Goal: Task Accomplishment & Management: Use online tool/utility

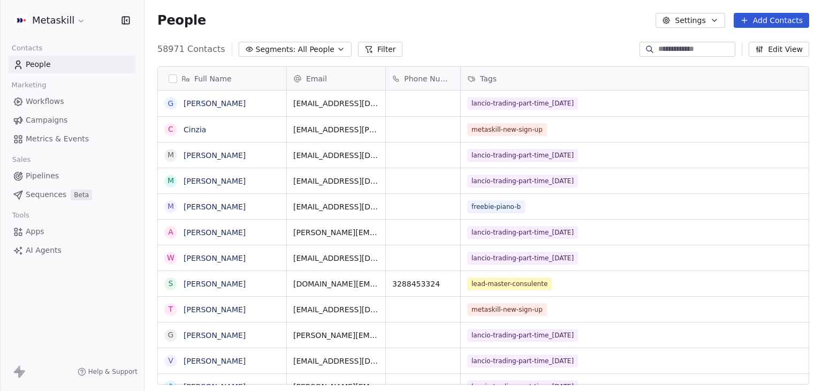
click at [34, 177] on span "Pipelines" at bounding box center [42, 175] width 33 height 11
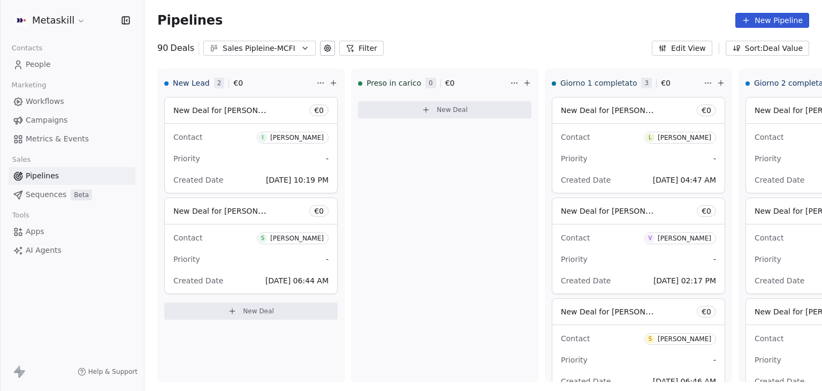
click at [328, 48] on button at bounding box center [327, 48] width 15 height 15
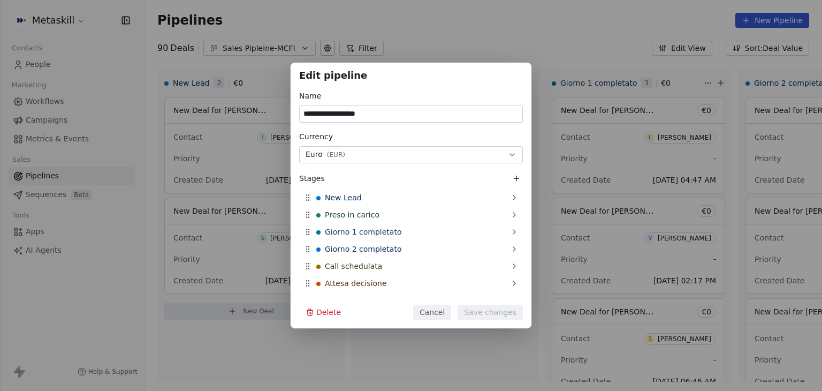
click at [470, 39] on div "**********" at bounding box center [411, 195] width 822 height 391
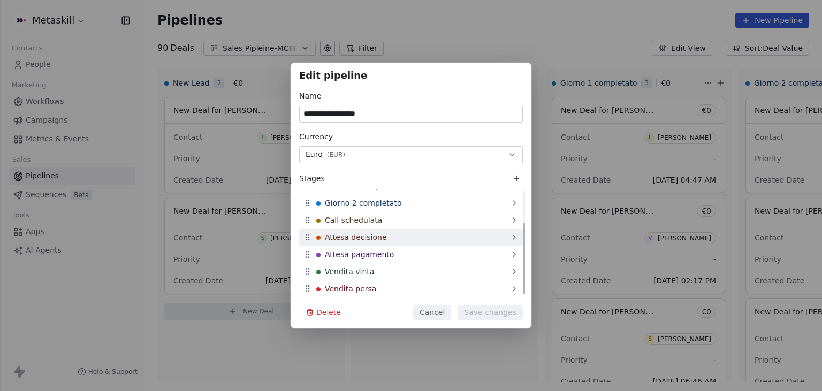
scroll to position [47, 0]
click at [435, 31] on div "**********" at bounding box center [411, 195] width 822 height 391
click at [433, 312] on button "Cancel" at bounding box center [432, 311] width 38 height 15
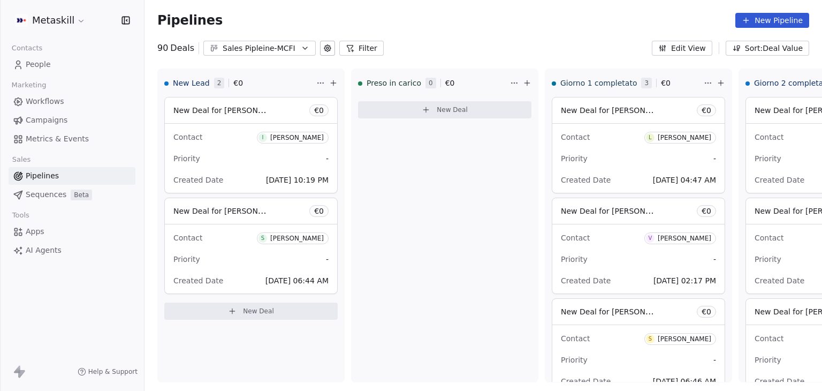
click at [362, 47] on button "Filter" at bounding box center [361, 48] width 44 height 15
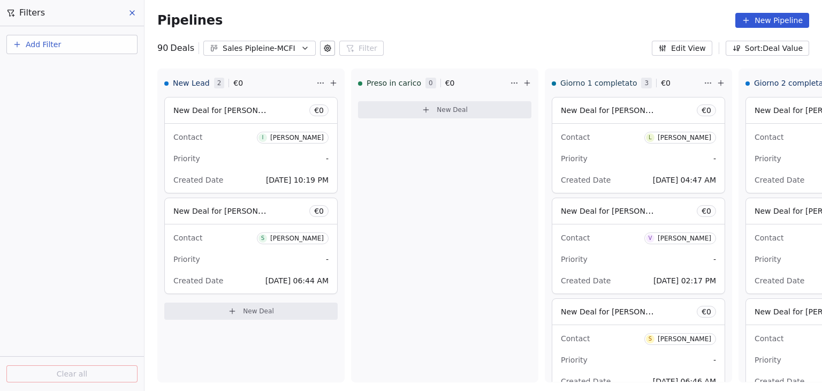
click at [52, 44] on span "Add Filter" at bounding box center [43, 44] width 35 height 11
click at [54, 64] on span "Deal properties" at bounding box center [47, 69] width 58 height 11
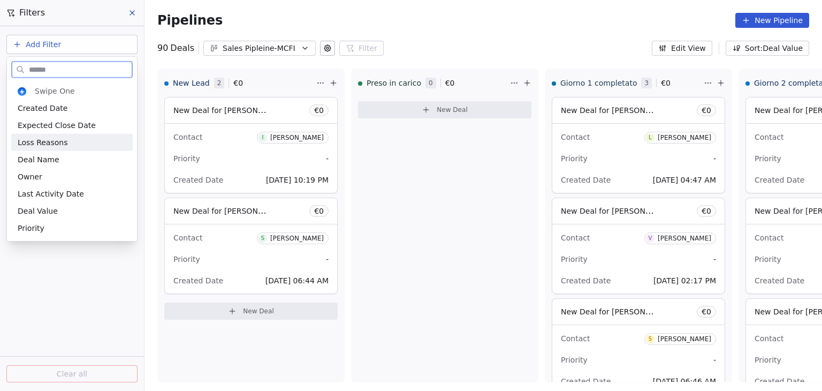
click at [55, 142] on span "Loss Reasons" at bounding box center [43, 142] width 50 height 11
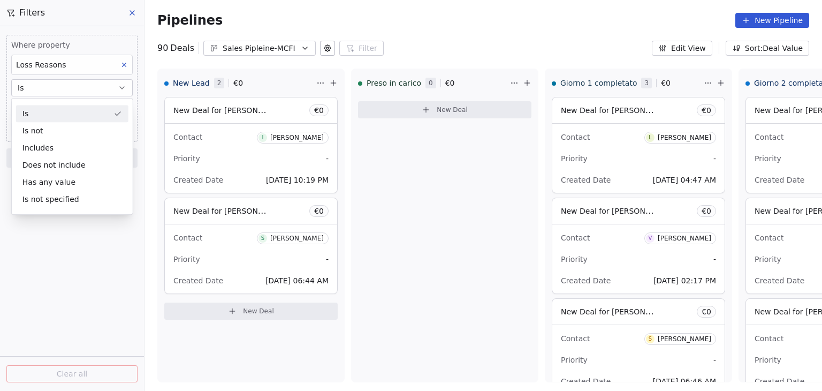
click at [59, 111] on div "Is" at bounding box center [72, 113] width 112 height 17
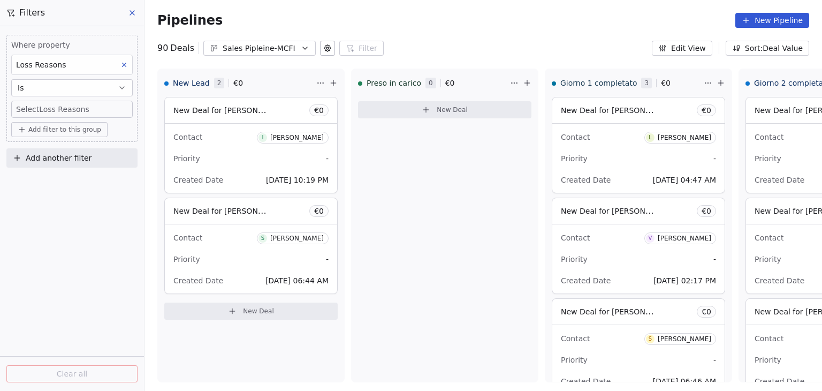
click at [59, 111] on body "Metaskill Contacts People Marketing Workflows Campaigns Metrics & Events Sales …" at bounding box center [411, 195] width 822 height 391
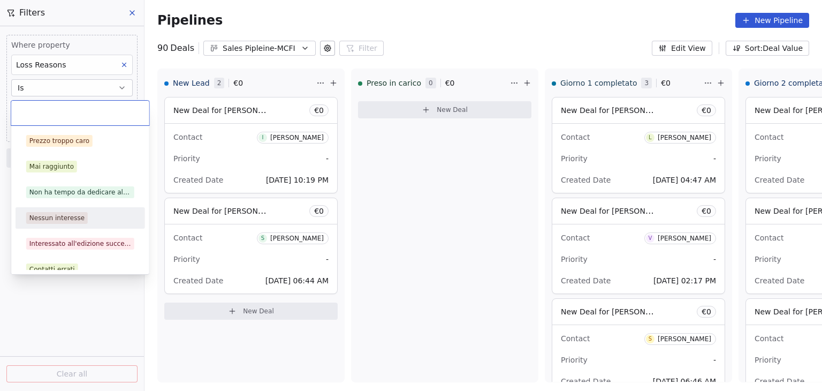
click at [66, 215] on div "Nessun interesse" at bounding box center [56, 218] width 55 height 10
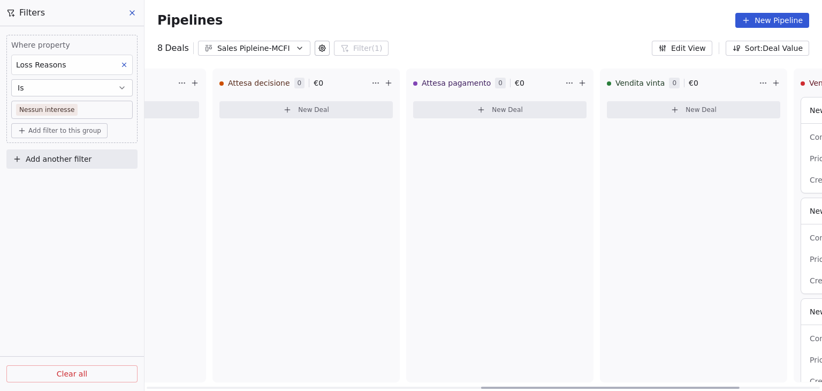
scroll to position [0, 1085]
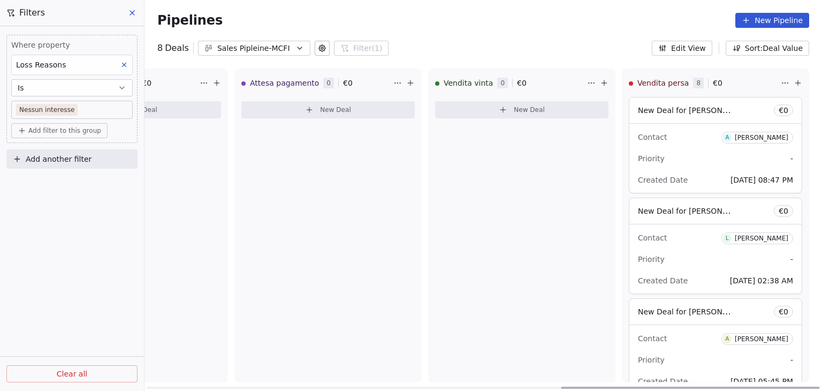
drag, startPoint x: 382, startPoint y: 387, endPoint x: 821, endPoint y: 388, distance: 439.9
click at [820, 388] on div at bounding box center [690, 387] width 258 height 2
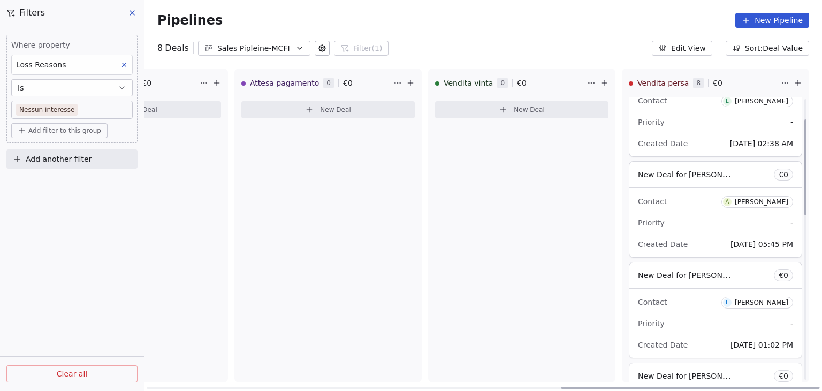
scroll to position [0, 0]
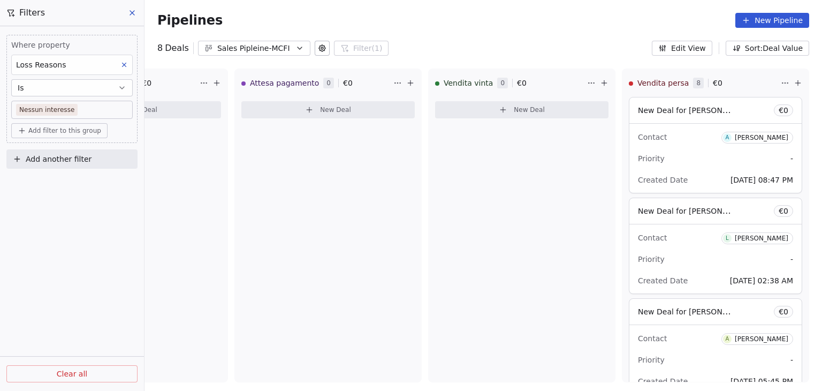
click at [125, 63] on icon at bounding box center [125, 65] width 4 height 4
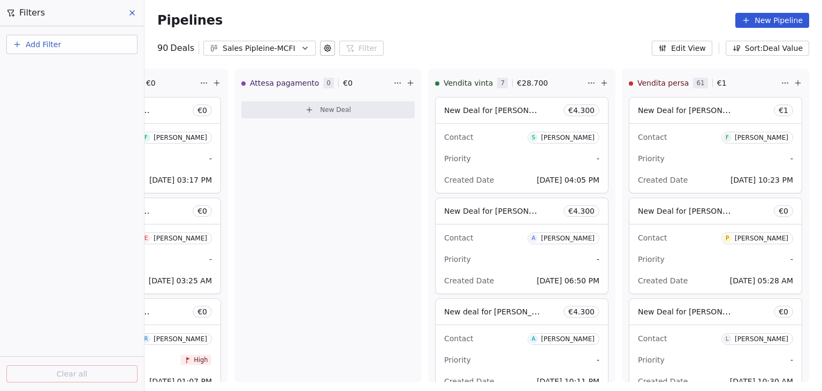
click at [134, 13] on icon at bounding box center [132, 13] width 9 height 9
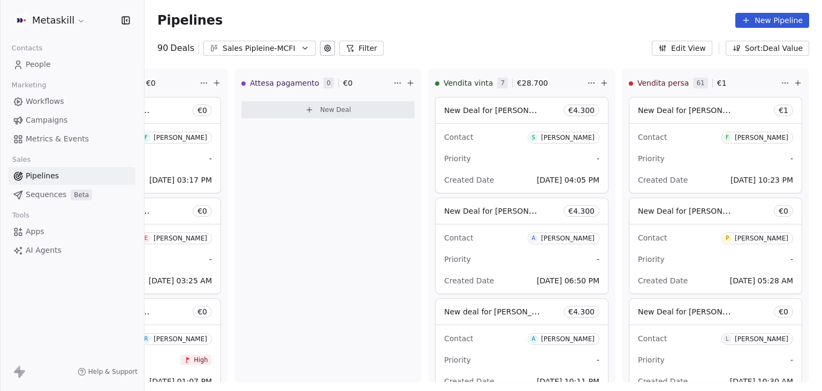
click at [36, 63] on span "People" at bounding box center [38, 64] width 25 height 11
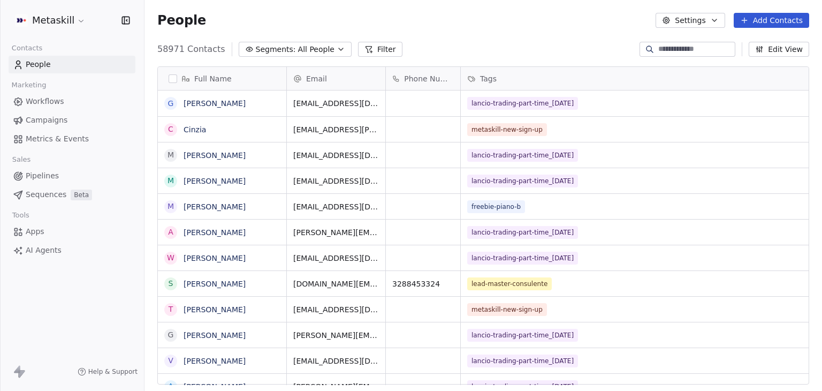
scroll to position [335, 669]
click at [363, 48] on button "Filter" at bounding box center [380, 49] width 44 height 15
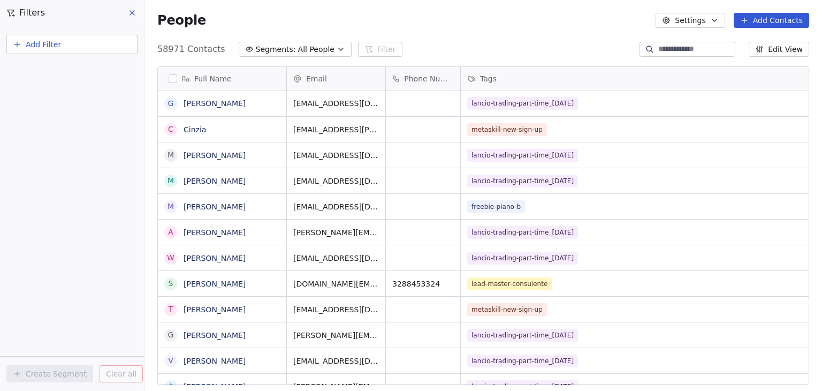
click at [26, 43] on span "Add Filter" at bounding box center [43, 44] width 35 height 11
click at [30, 86] on span "Contact activity" at bounding box center [47, 86] width 59 height 11
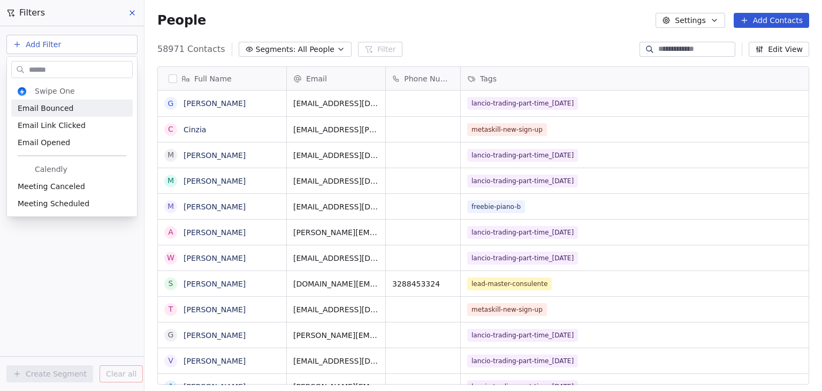
click at [76, 65] on input "text" at bounding box center [79, 70] width 105 height 16
click at [82, 44] on html "Metaskill Contacts People Marketing Workflows Campaigns Metrics & Events Sales …" at bounding box center [411, 195] width 822 height 391
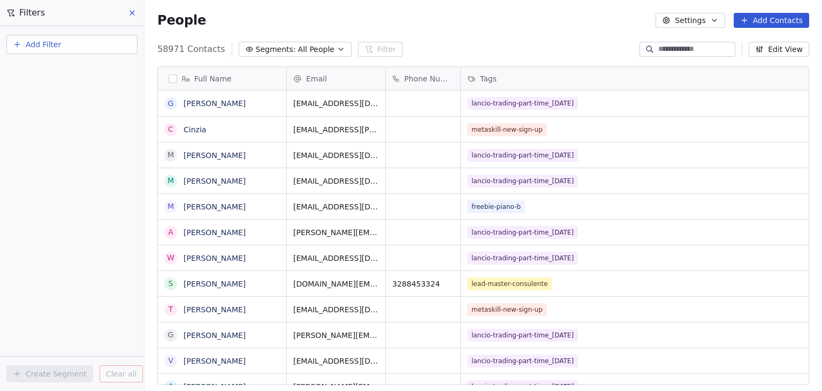
click at [82, 44] on button "Add Filter" at bounding box center [71, 44] width 131 height 19
click at [76, 66] on span "Contact properties" at bounding box center [53, 69] width 70 height 11
type input "****"
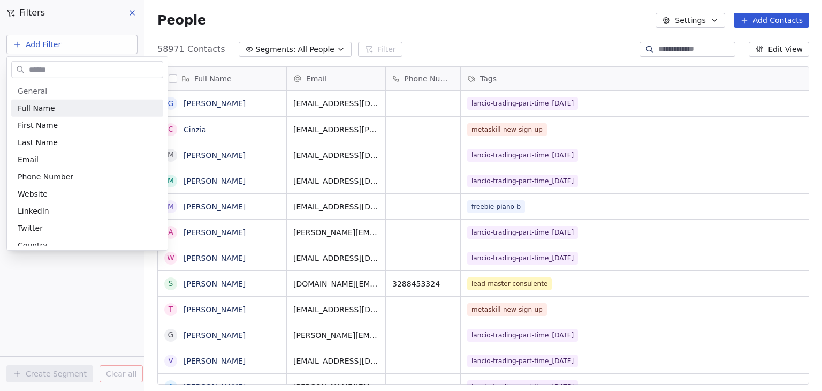
type input "*"
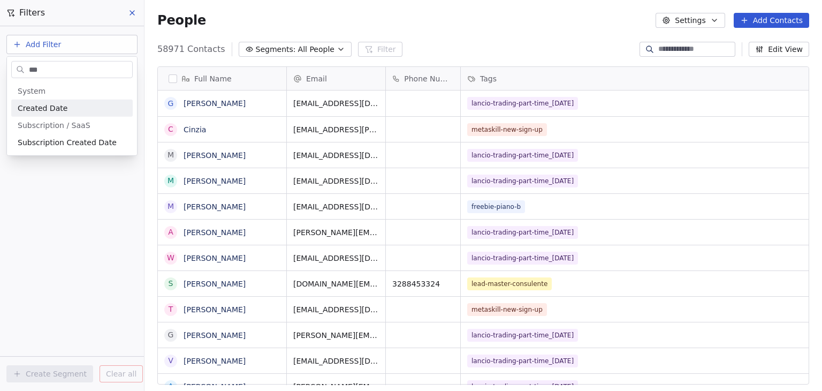
type input "****"
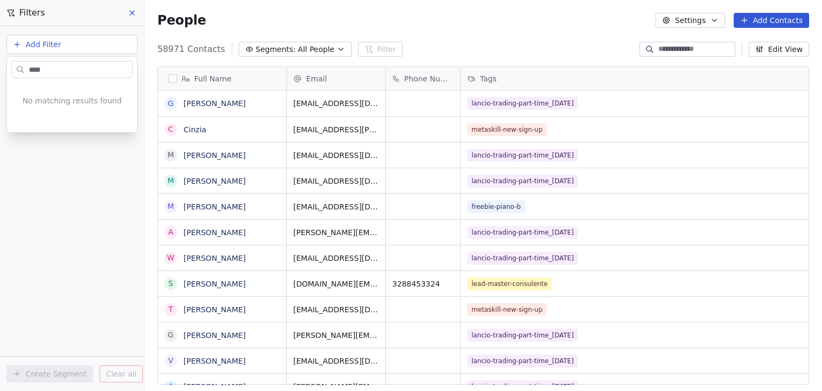
drag, startPoint x: 66, startPoint y: 65, endPoint x: 0, endPoint y: 61, distance: 65.9
click at [0, 61] on html "Metaskill Contacts People Marketing Workflows Campaigns Metrics & Events Sales …" at bounding box center [411, 195] width 822 height 391
click at [80, 268] on html "Metaskill Contacts People Marketing Workflows Campaigns Metrics & Events Sales …" at bounding box center [411, 195] width 822 height 391
click at [131, 11] on icon at bounding box center [132, 13] width 9 height 9
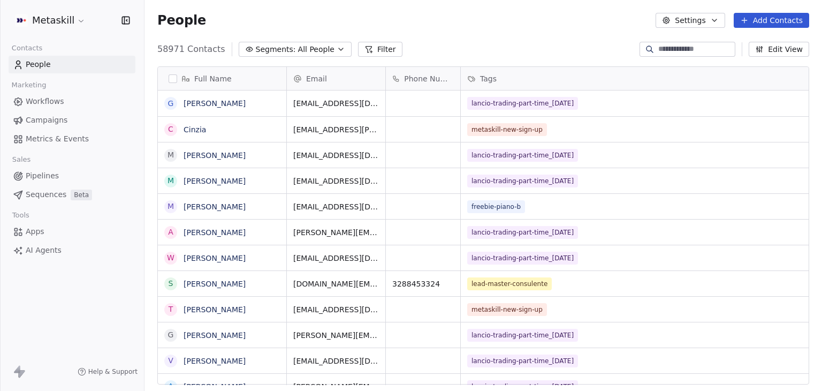
click at [33, 180] on span "Pipelines" at bounding box center [42, 175] width 33 height 11
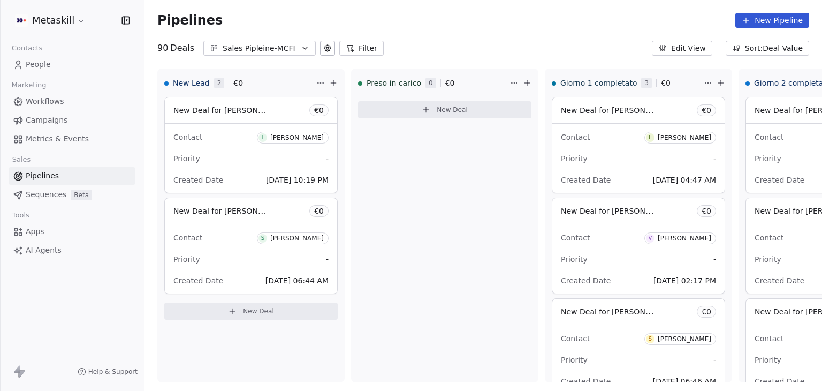
click at [679, 47] on button "Edit View" at bounding box center [682, 48] width 60 height 15
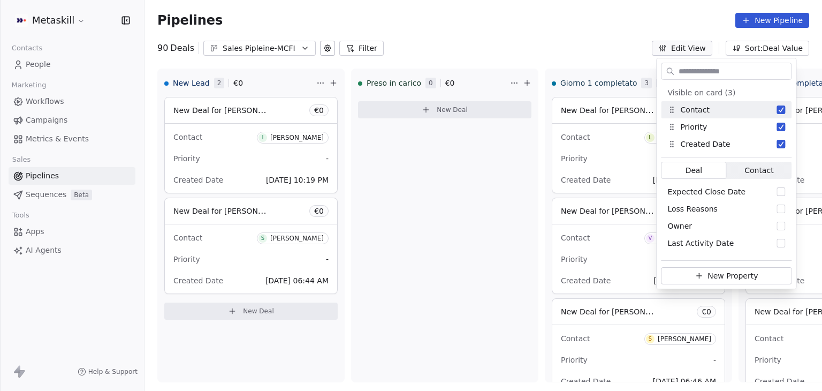
click at [615, 22] on div "Pipelines New Pipeline" at bounding box center [483, 20] width 652 height 15
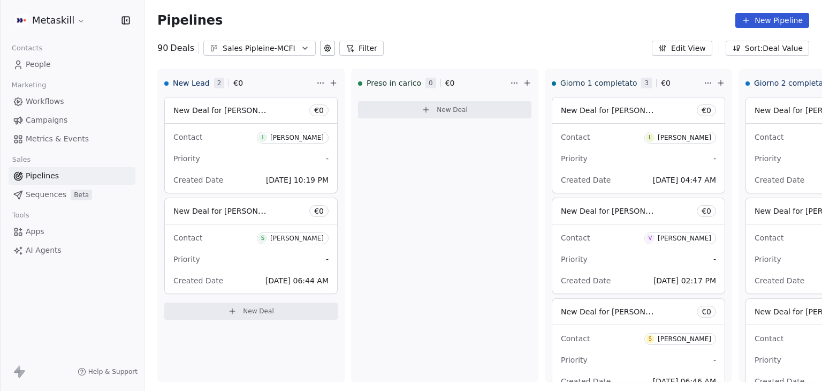
click at [324, 50] on icon at bounding box center [327, 48] width 6 height 6
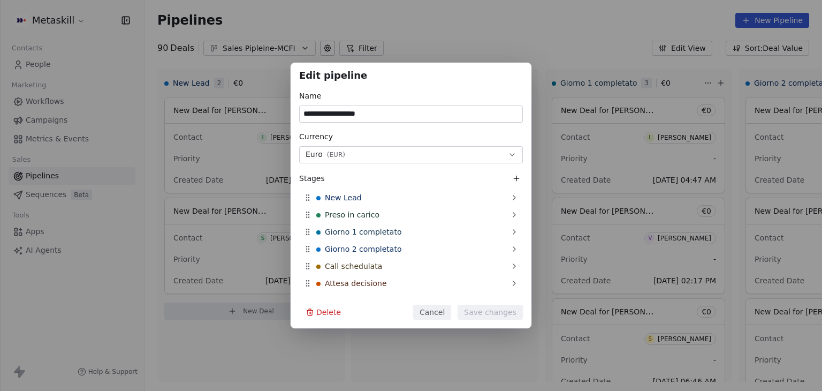
click at [473, 45] on div "**********" at bounding box center [411, 195] width 822 height 391
click at [435, 317] on button "Cancel" at bounding box center [432, 311] width 38 height 15
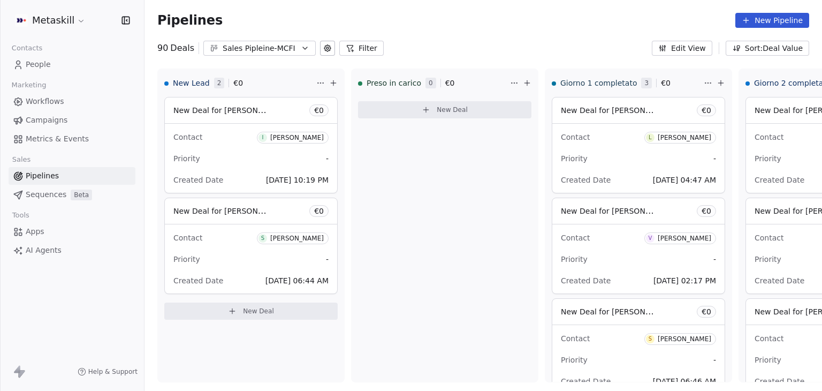
click at [75, 22] on html "Metaskill Contacts People Marketing Workflows Campaigns Metrics & Events Sales …" at bounding box center [411, 195] width 822 height 391
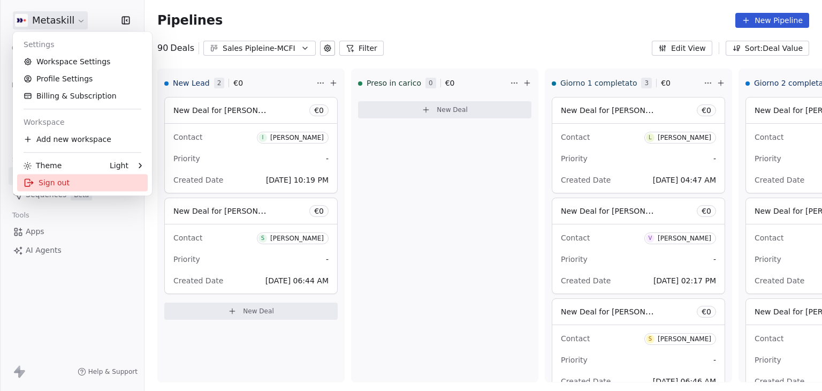
click at [55, 187] on div "Sign out" at bounding box center [82, 182] width 131 height 17
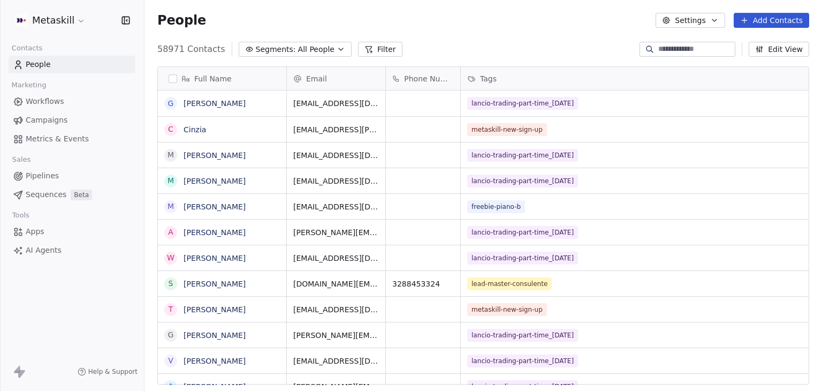
click at [35, 172] on span "Pipelines" at bounding box center [42, 175] width 33 height 11
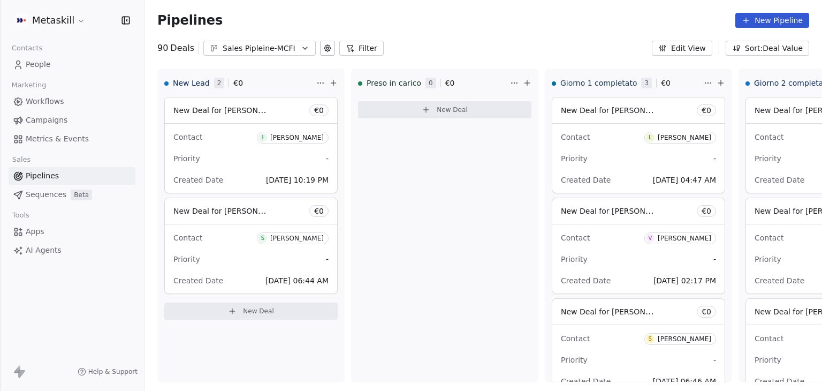
click at [362, 50] on button "Filter" at bounding box center [361, 48] width 44 height 15
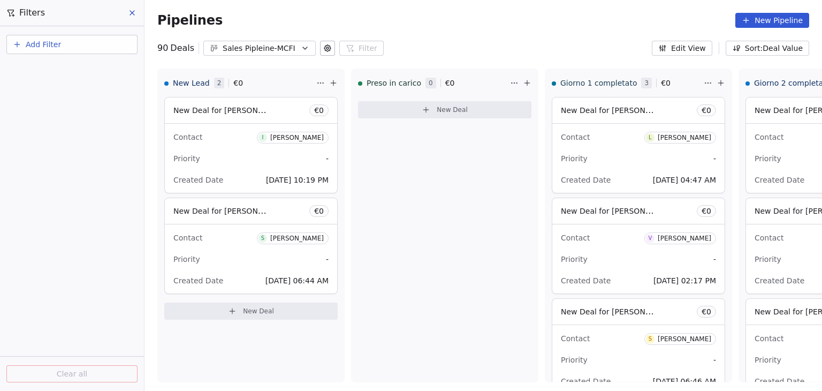
click at [87, 52] on button "Add Filter" at bounding box center [71, 44] width 131 height 19
click at [72, 68] on div "Deal properties" at bounding box center [72, 69] width 109 height 11
type input "**"
click at [58, 104] on span "Created Date" at bounding box center [43, 108] width 50 height 11
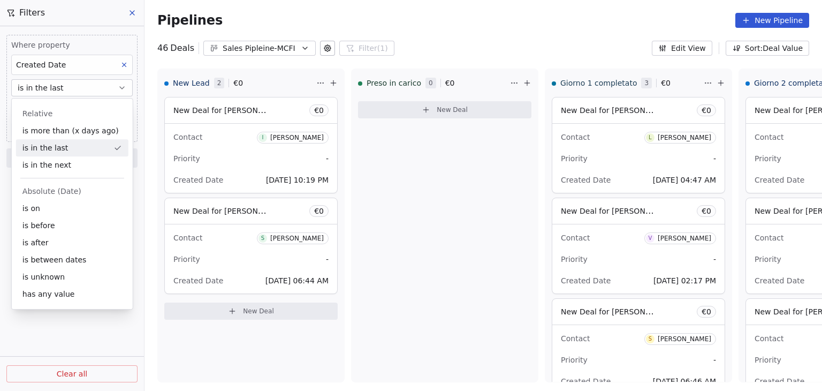
click at [102, 39] on div "Where property Created Date is in the last ** days Add filter to this group" at bounding box center [71, 88] width 131 height 107
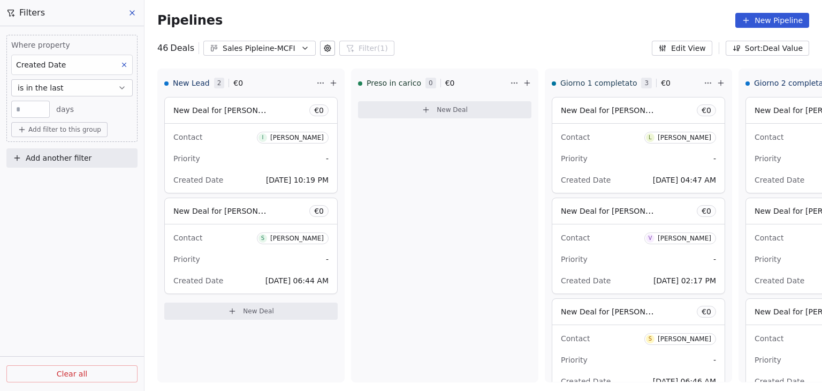
click at [105, 84] on button "is in the last" at bounding box center [71, 87] width 121 height 17
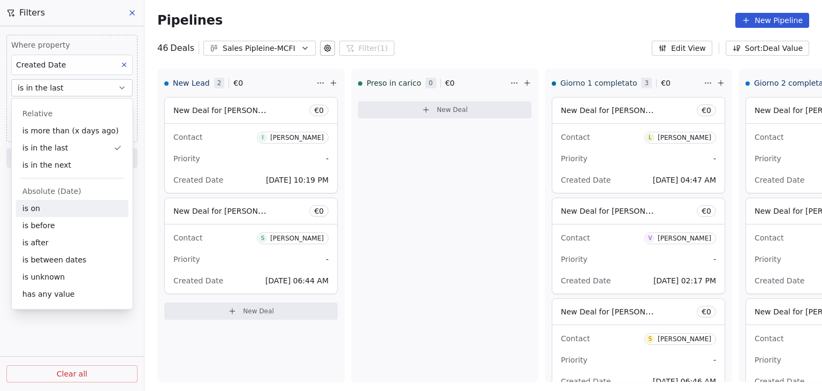
click at [71, 208] on div "is on" at bounding box center [72, 208] width 112 height 17
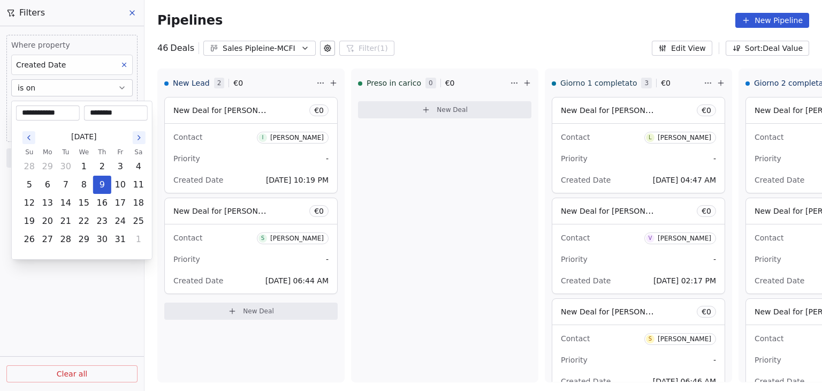
click at [50, 108] on body "Metaskill Contacts People Marketing Workflows Campaigns Metrics & Events Sales …" at bounding box center [411, 195] width 822 height 391
click at [85, 183] on button "8" at bounding box center [83, 184] width 17 height 17
type input "**********"
click at [85, 183] on button "8" at bounding box center [83, 184] width 17 height 17
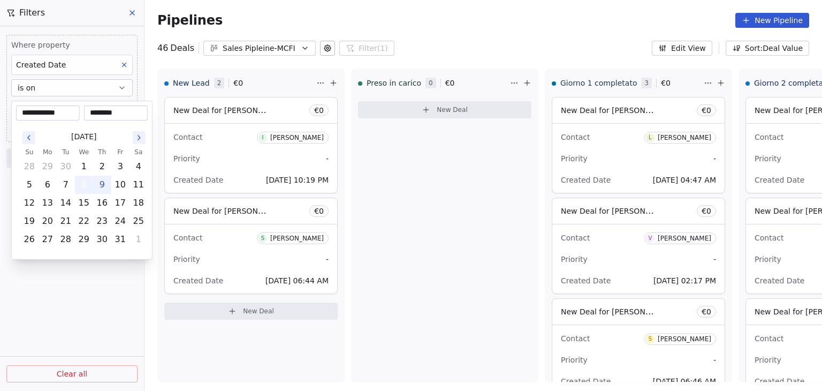
click at [79, 185] on button "8" at bounding box center [83, 184] width 17 height 17
click at [118, 301] on html "Metaskill Contacts People Marketing Workflows Campaigns Metrics & Events Sales …" at bounding box center [411, 195] width 822 height 391
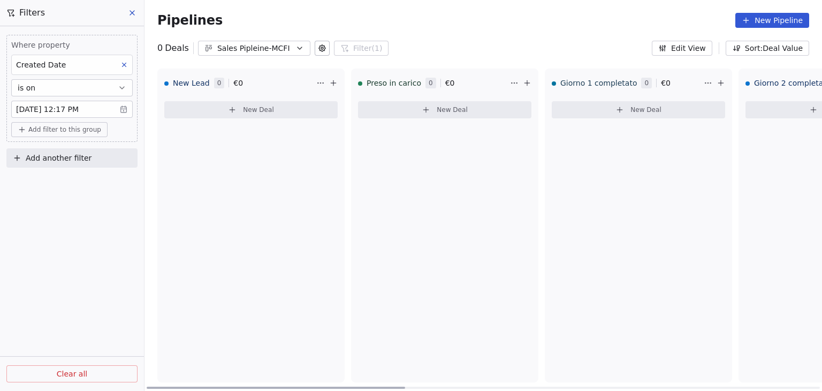
drag, startPoint x: 360, startPoint y: 384, endPoint x: 263, endPoint y: 403, distance: 98.8
click at [263, 388] on div at bounding box center [276, 387] width 258 height 2
click at [67, 111] on body "Metaskill Contacts People Marketing Workflows Campaigns Metrics & Events Sales …" at bounding box center [411, 195] width 822 height 391
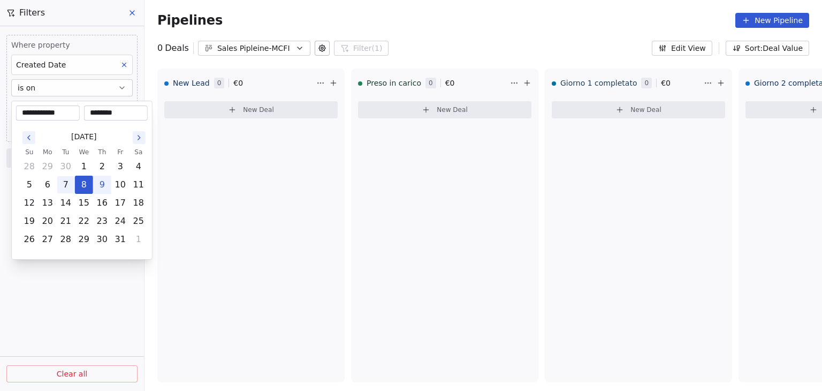
click at [66, 186] on button "7" at bounding box center [65, 184] width 17 height 17
type input "**********"
click at [115, 312] on html "**********" at bounding box center [411, 195] width 822 height 391
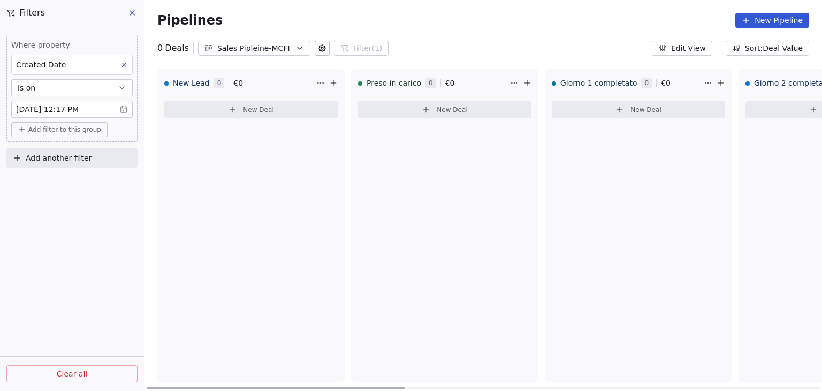
drag, startPoint x: 347, startPoint y: 385, endPoint x: 226, endPoint y: 382, distance: 120.4
click at [226, 386] on div at bounding box center [276, 387] width 258 height 2
click at [94, 109] on body "Metaskill Contacts People Marketing Workflows Campaigns Metrics & Events Sales …" at bounding box center [411, 195] width 822 height 391
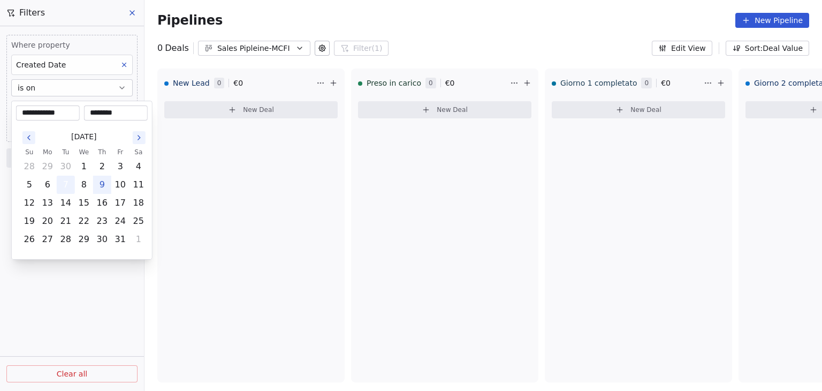
click at [68, 180] on button "7" at bounding box center [65, 184] width 17 height 17
click at [126, 111] on input "********" at bounding box center [115, 113] width 59 height 11
click at [128, 111] on input "********" at bounding box center [115, 113] width 59 height 11
drag, startPoint x: 128, startPoint y: 111, endPoint x: 89, endPoint y: 109, distance: 39.1
click at [89, 109] on input "********" at bounding box center [115, 113] width 59 height 11
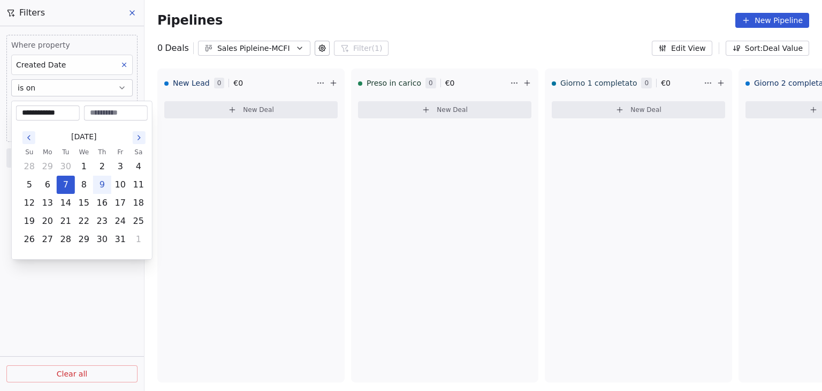
click at [106, 285] on html "**********" at bounding box center [411, 195] width 822 height 391
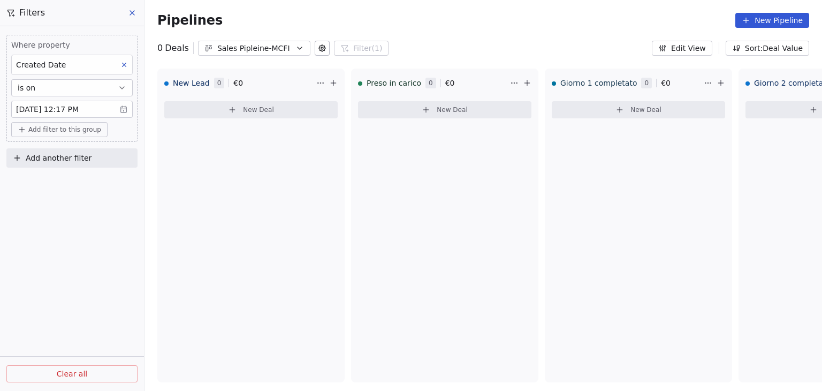
click at [88, 210] on div "Where property Created Date is on Oct 07, 2025 12:17 PM Add filter to this grou…" at bounding box center [72, 208] width 144 height 364
click at [108, 88] on button "is on" at bounding box center [71, 87] width 121 height 17
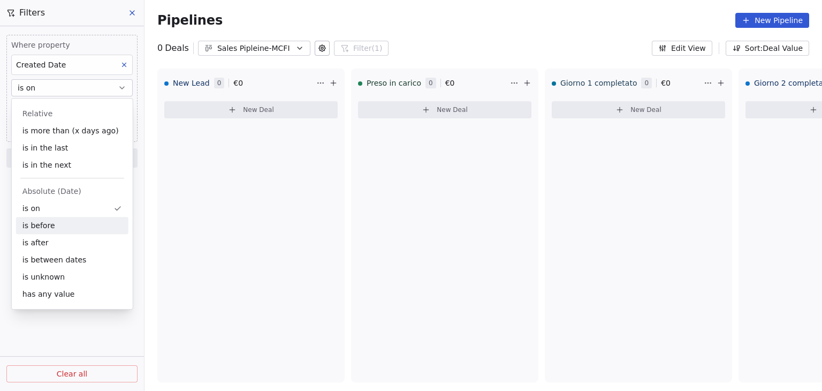
click at [53, 227] on div "is before" at bounding box center [72, 225] width 112 height 17
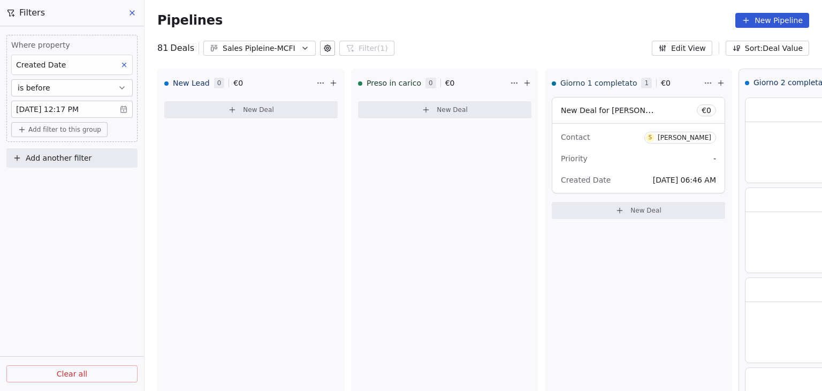
click at [106, 111] on body "Metaskill Contacts People Marketing Workflows Campaigns Metrics & Events Sales …" at bounding box center [411, 195] width 822 height 391
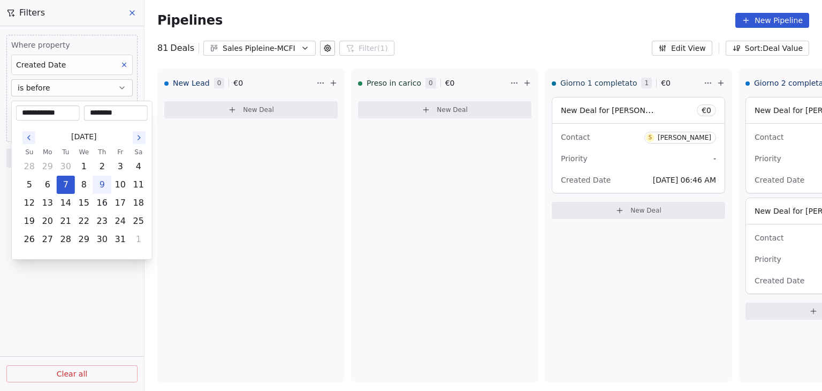
click at [99, 185] on button "9" at bounding box center [102, 184] width 17 height 17
type input "**********"
click at [81, 304] on html "Metaskill Contacts People Marketing Workflows Campaigns Metrics & Events Sales …" at bounding box center [411, 195] width 822 height 391
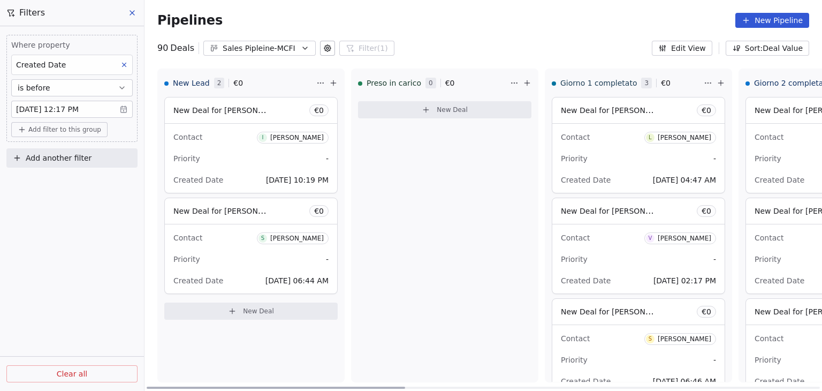
drag, startPoint x: 390, startPoint y: 387, endPoint x: 314, endPoint y: 367, distance: 79.3
click at [314, 386] on div at bounding box center [276, 387] width 258 height 2
click at [90, 90] on button "is before" at bounding box center [71, 87] width 121 height 17
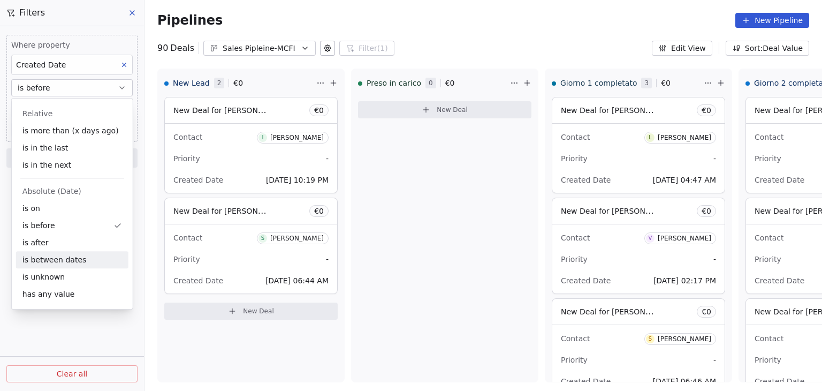
click at [61, 260] on div "is between dates" at bounding box center [72, 259] width 112 height 17
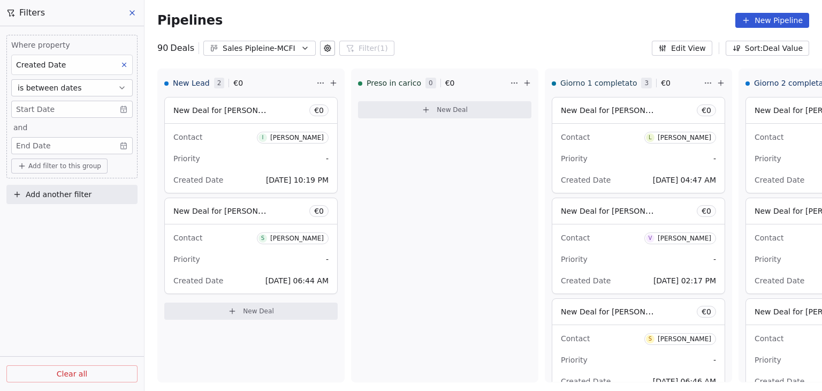
click at [47, 109] on body "Metaskill Contacts People Marketing Workflows Campaigns Metrics & Events Sales …" at bounding box center [411, 195] width 822 height 391
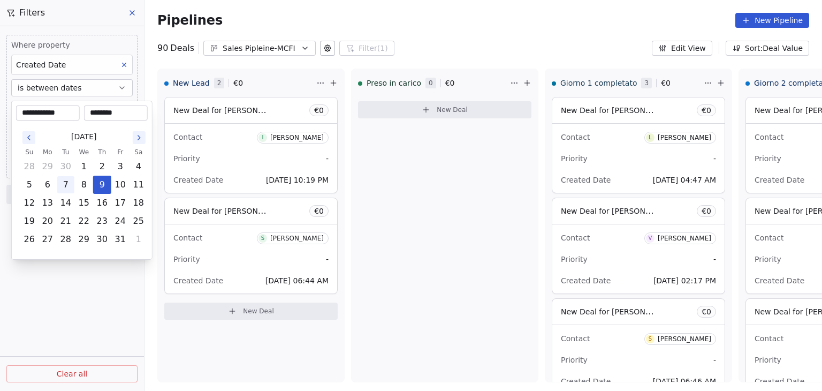
click at [67, 186] on button "7" at bounding box center [65, 184] width 17 height 17
type input "**********"
click at [94, 87] on html "Metaskill Contacts People Marketing Workflows Campaigns Metrics & Events Sales …" at bounding box center [411, 195] width 822 height 391
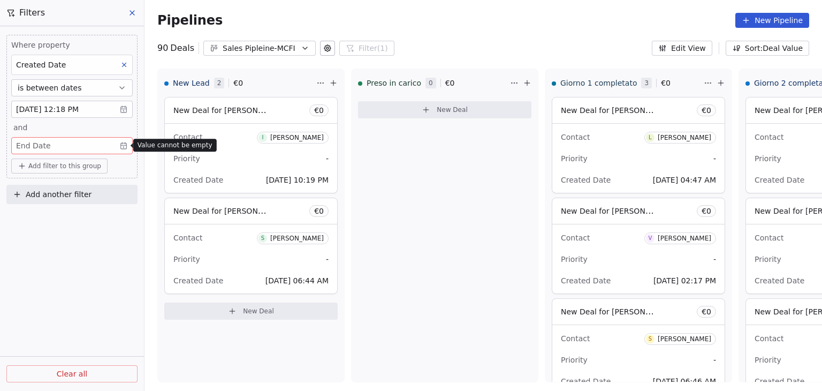
click at [80, 146] on body "Metaskill Contacts People Marketing Workflows Campaigns Metrics & Events Sales …" at bounding box center [411, 195] width 822 height 391
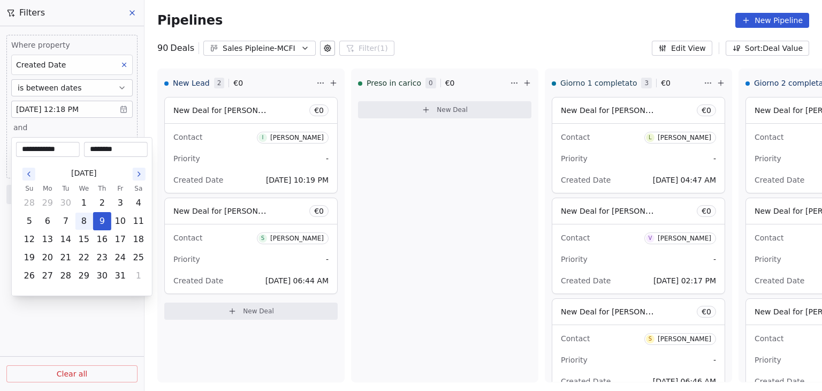
click at [84, 225] on button "8" at bounding box center [83, 220] width 17 height 17
type input "**********"
click at [71, 325] on html "Metaskill Contacts People Marketing Workflows Campaigns Metrics & Events Sales …" at bounding box center [411, 195] width 822 height 391
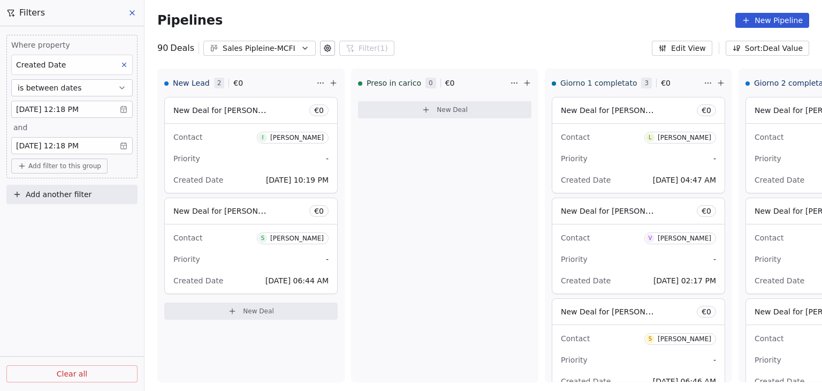
click at [128, 14] on icon at bounding box center [132, 13] width 9 height 9
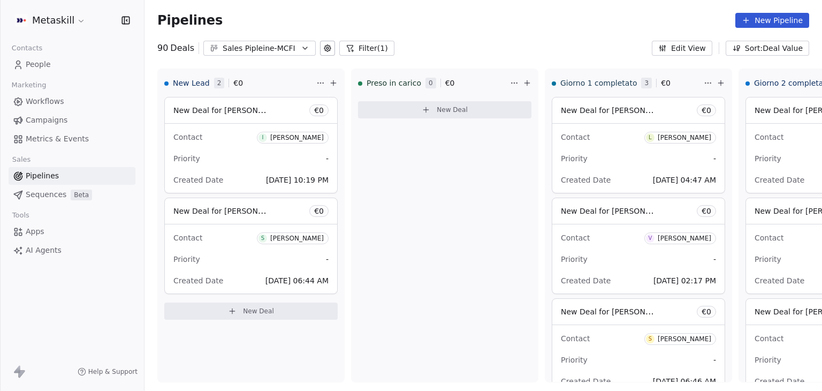
click at [351, 48] on button "Filter (1)" at bounding box center [366, 48] width 55 height 15
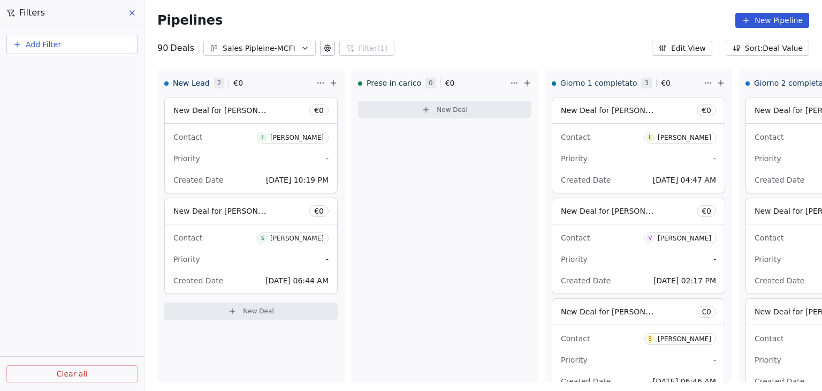
click at [65, 377] on span "Clear all" at bounding box center [72, 373] width 31 height 11
click at [137, 13] on button at bounding box center [133, 12] width 16 height 15
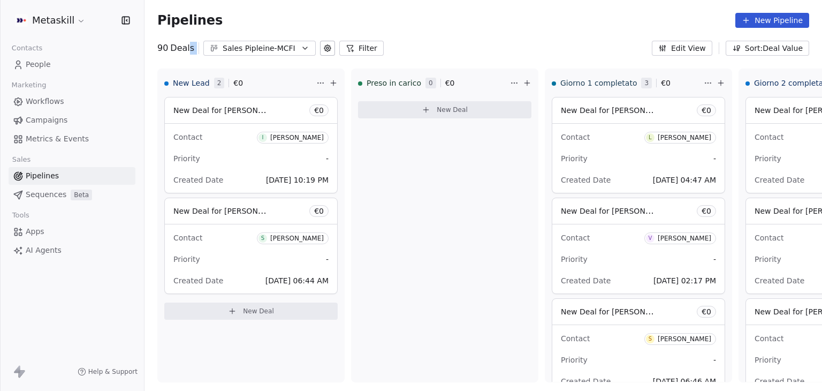
drag, startPoint x: 420, startPoint y: 47, endPoint x: 186, endPoint y: 55, distance: 233.4
click at [186, 55] on div "90 Deals Sales Pipleine-MCFI Filter Edit View Sort: Deal Value" at bounding box center [482, 48] width 677 height 15
click at [399, 32] on div "Pipelines New Pipeline" at bounding box center [482, 20] width 677 height 41
click at [250, 43] on div "Sales Pipleine-MCFI" at bounding box center [260, 48] width 74 height 11
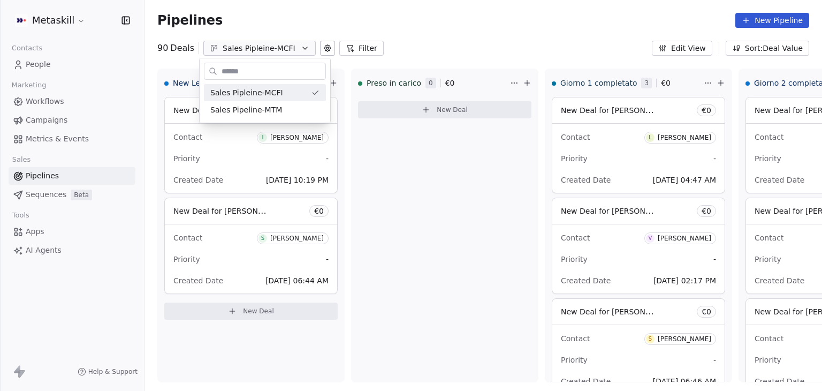
click at [445, 45] on html "Metaskill Contacts People Marketing Workflows Campaigns Metrics & Events Sales …" at bounding box center [411, 195] width 822 height 391
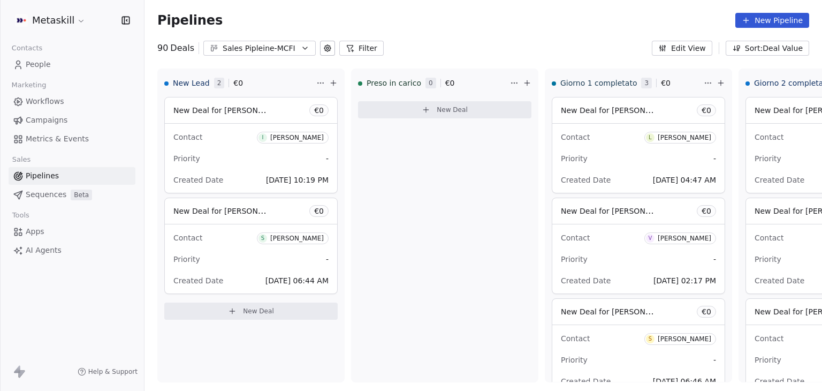
click at [346, 50] on icon at bounding box center [350, 48] width 9 height 9
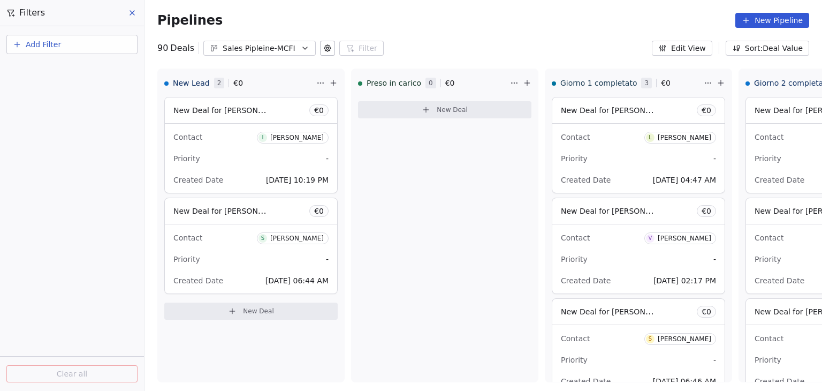
click at [88, 48] on button "Add Filter" at bounding box center [71, 44] width 131 height 19
click at [68, 74] on span "Deal properties" at bounding box center [47, 69] width 58 height 11
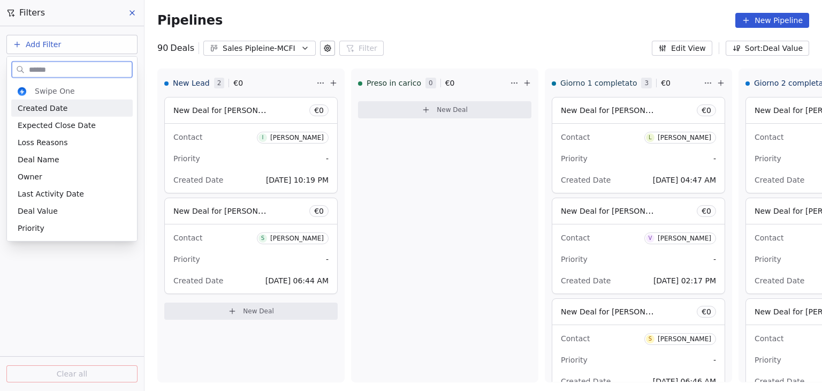
click at [64, 103] on div "Created Date" at bounding box center [72, 108] width 109 height 11
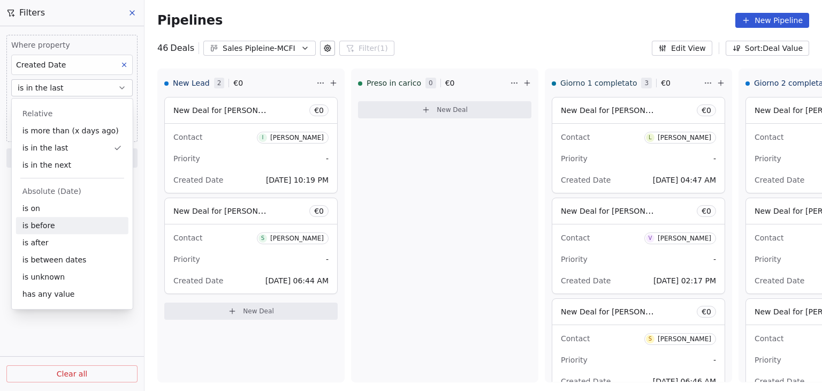
click at [56, 225] on div "is before" at bounding box center [72, 225] width 112 height 17
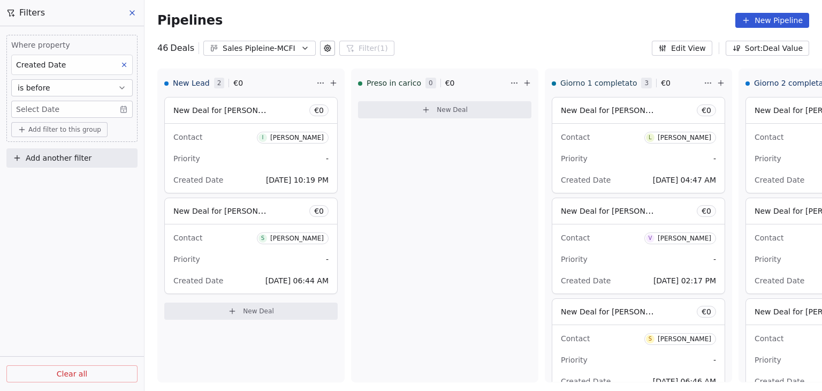
click at [69, 110] on body "Metaskill Contacts People Marketing Workflows Campaigns Metrics & Events Sales …" at bounding box center [411, 195] width 822 height 391
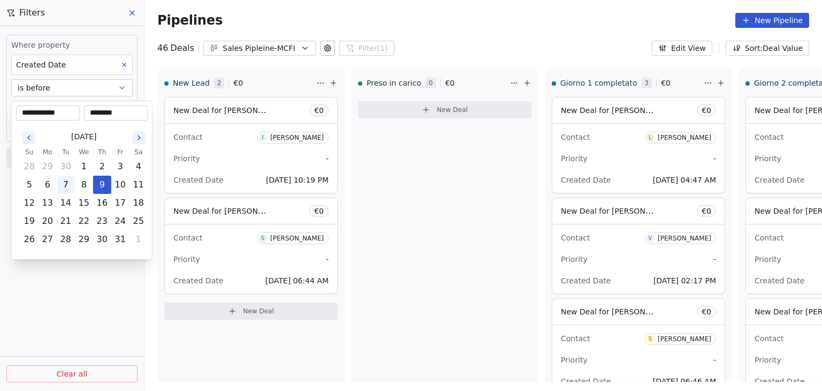
click at [62, 182] on button "7" at bounding box center [65, 184] width 17 height 17
type input "**********"
click at [77, 284] on html "Metaskill Contacts People Marketing Workflows Campaigns Metrics & Events Sales …" at bounding box center [411, 195] width 822 height 391
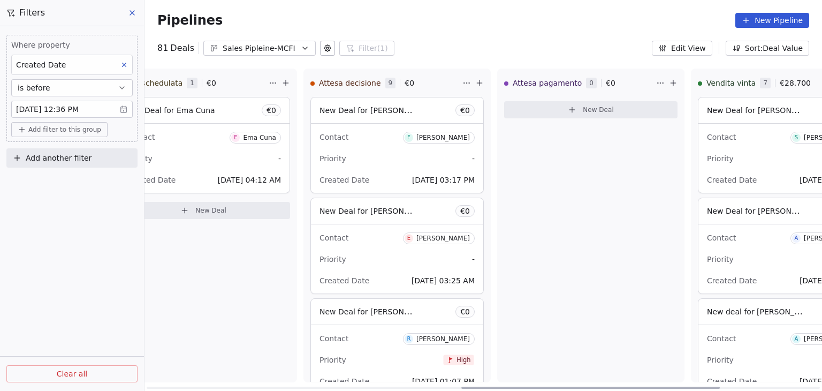
scroll to position [0, 824]
drag, startPoint x: 262, startPoint y: 385, endPoint x: 576, endPoint y: 388, distance: 314.7
click at [576, 388] on div at bounding box center [590, 387] width 258 height 2
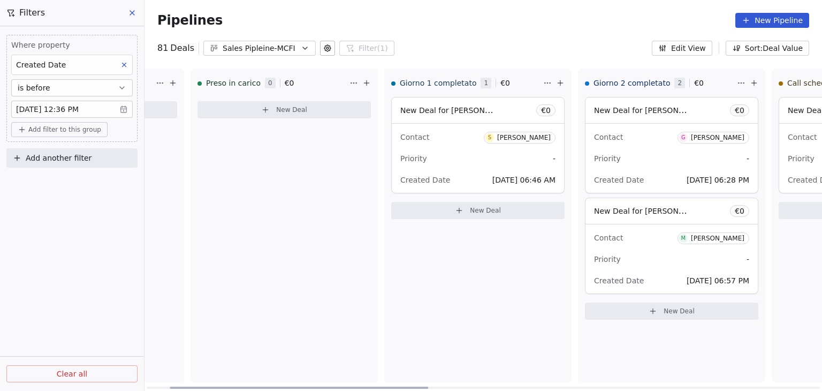
scroll to position [0, 0]
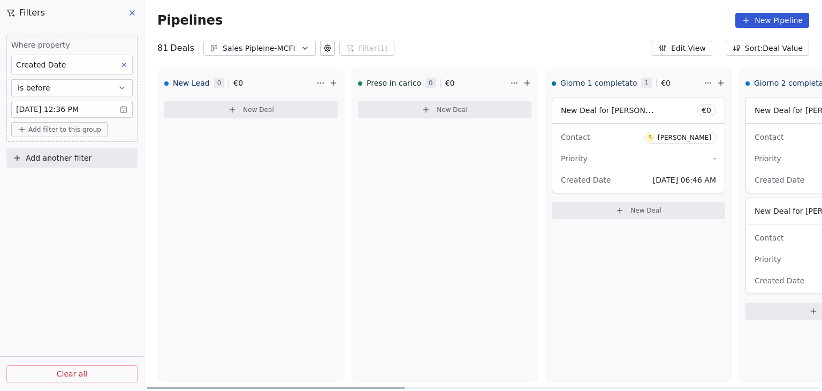
drag, startPoint x: 518, startPoint y: 383, endPoint x: 187, endPoint y: 344, distance: 333.0
click at [187, 386] on div at bounding box center [276, 387] width 258 height 2
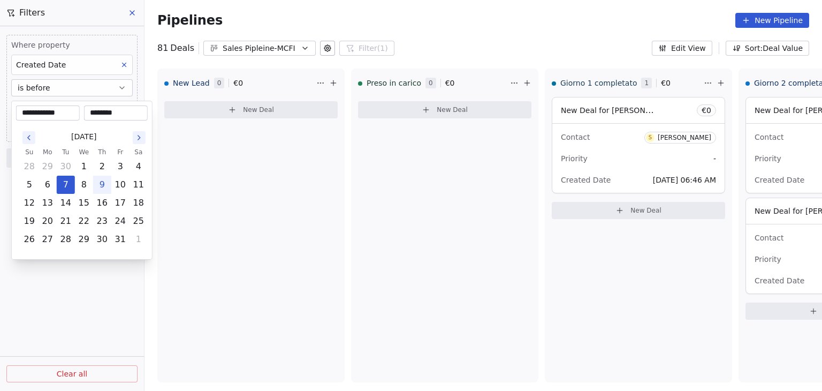
click at [102, 113] on body "Metaskill Contacts People Marketing Workflows Campaigns Metrics & Events Sales …" at bounding box center [411, 195] width 822 height 391
click at [65, 306] on html "Metaskill Contacts People Marketing Workflows Campaigns Metrics & Events Sales …" at bounding box center [411, 195] width 822 height 391
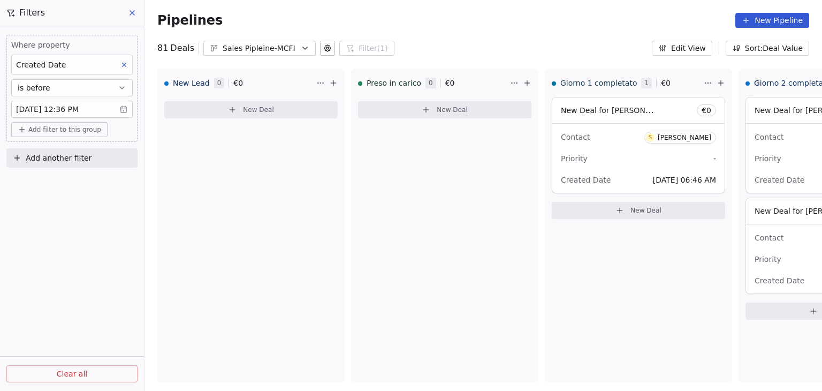
click at [84, 93] on button "is before" at bounding box center [71, 87] width 121 height 17
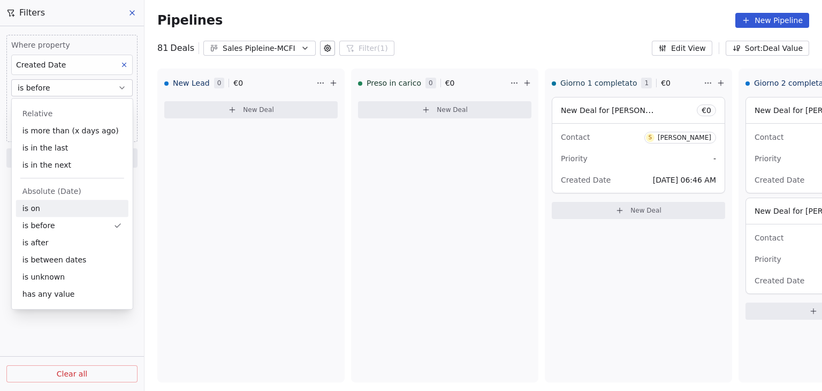
click at [63, 208] on div "is on" at bounding box center [72, 208] width 112 height 17
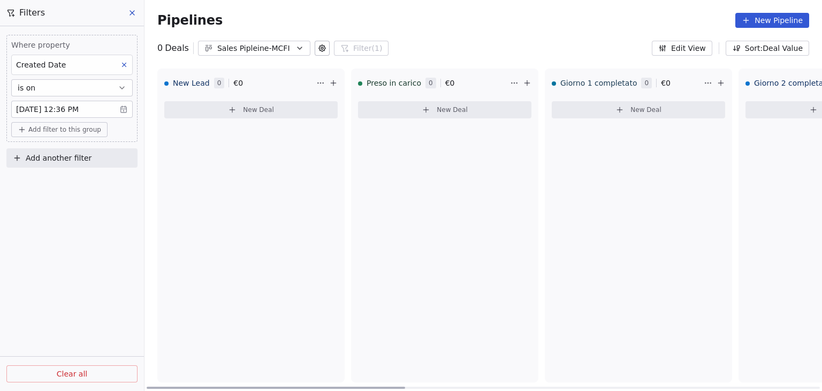
drag, startPoint x: 252, startPoint y: 387, endPoint x: 212, endPoint y: 364, distance: 45.8
click at [212, 386] on div at bounding box center [276, 387] width 258 height 2
click at [54, 88] on button "is on" at bounding box center [71, 87] width 121 height 17
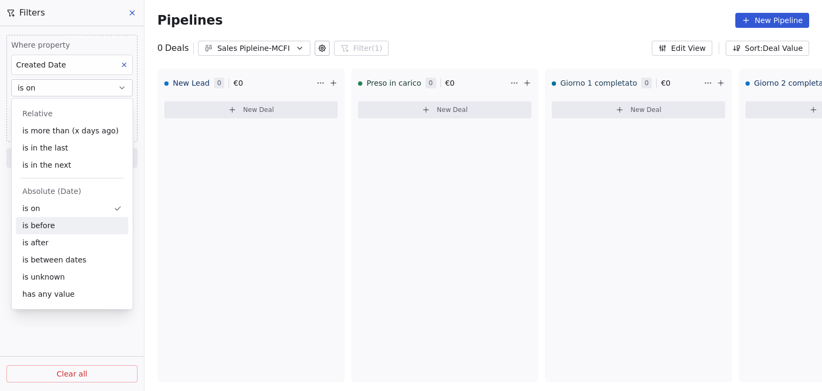
click at [47, 230] on div "is before" at bounding box center [72, 225] width 112 height 17
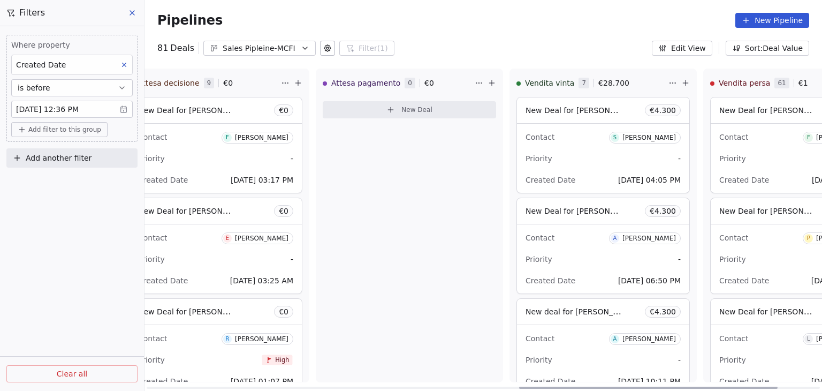
scroll to position [0, 1015]
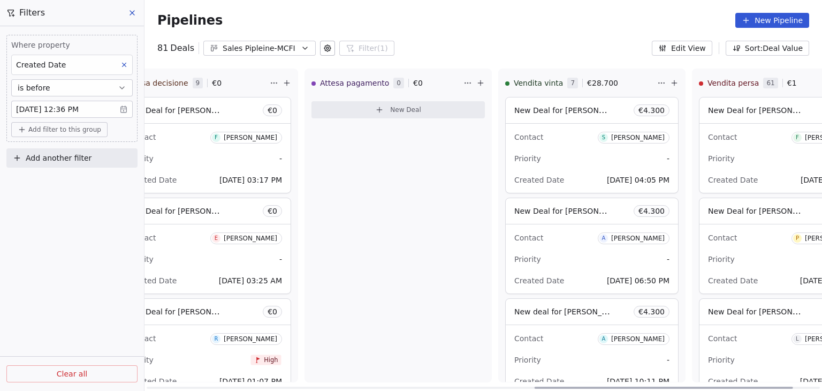
drag, startPoint x: 349, startPoint y: 385, endPoint x: 736, endPoint y: 362, distance: 388.1
click at [736, 386] on div at bounding box center [664, 387] width 258 height 2
click at [79, 92] on button "is before" at bounding box center [71, 87] width 121 height 17
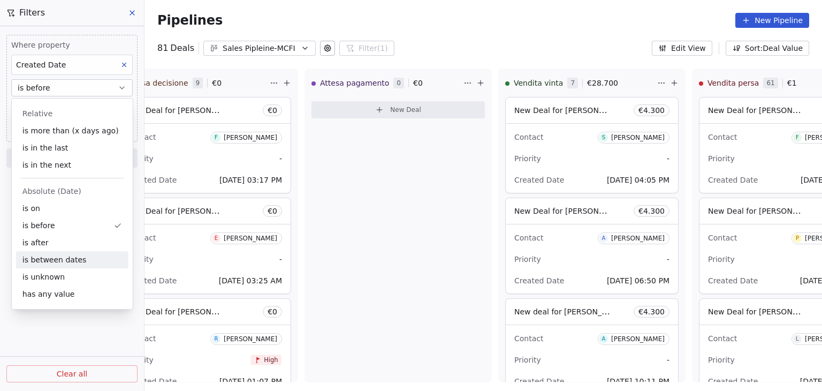
click at [66, 257] on div "is between dates" at bounding box center [72, 259] width 112 height 17
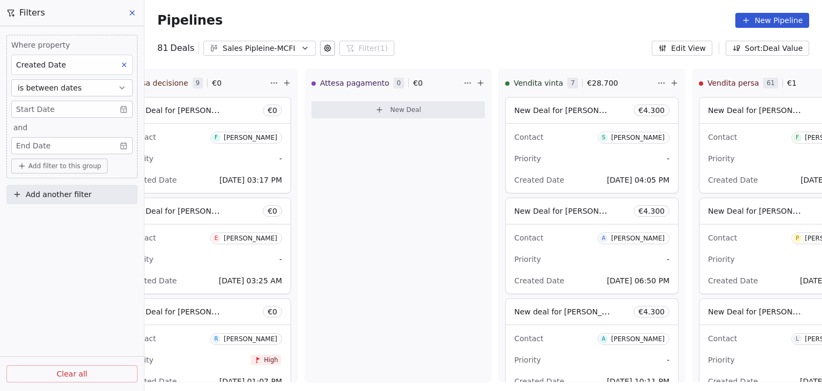
click at [64, 109] on body "Metaskill Contacts People Marketing Workflows Campaigns Metrics & Events Sales …" at bounding box center [411, 195] width 822 height 391
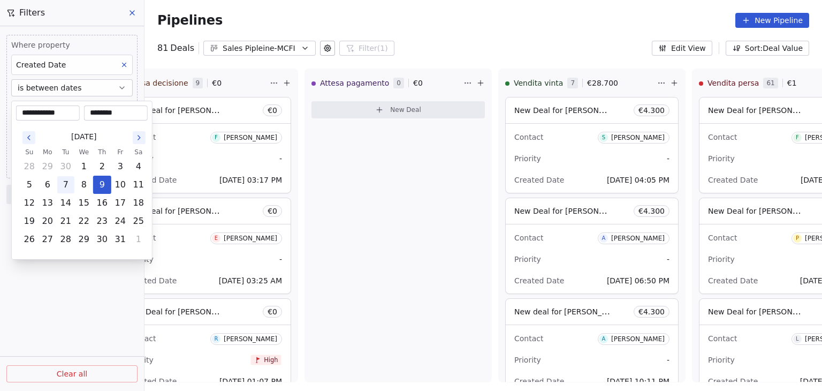
click at [70, 184] on button "7" at bounding box center [65, 184] width 17 height 17
type input "**********"
click at [105, 91] on html "Metaskill Contacts People Marketing Workflows Campaigns Metrics & Events Sales …" at bounding box center [411, 195] width 822 height 391
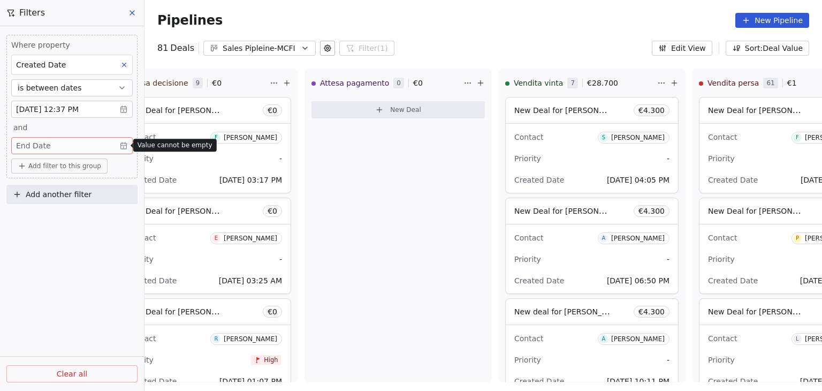
click at [58, 148] on body "Metaskill Contacts People Marketing Workflows Campaigns Metrics & Events Sales …" at bounding box center [411, 195] width 822 height 391
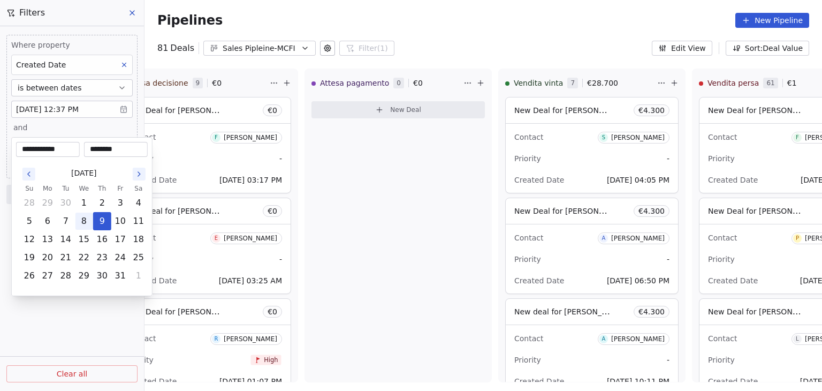
click at [83, 225] on button "8" at bounding box center [83, 220] width 17 height 17
type input "**********"
click at [65, 327] on html "Metaskill Contacts People Marketing Workflows Campaigns Metrics & Events Sales …" at bounding box center [411, 195] width 822 height 391
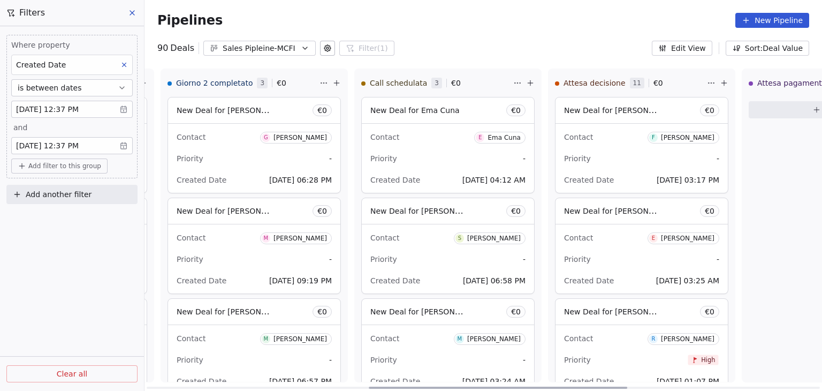
scroll to position [0, 587]
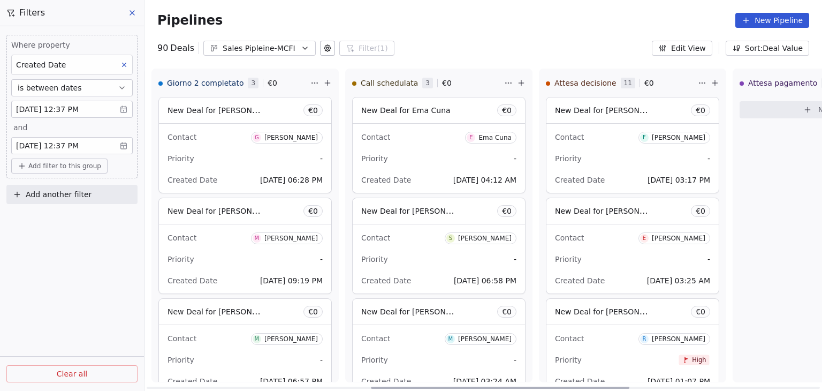
drag, startPoint x: 566, startPoint y: 385, endPoint x: 402, endPoint y: 387, distance: 163.8
click at [402, 387] on div at bounding box center [500, 387] width 258 height 2
click at [517, 21] on div "Pipelines New Pipeline" at bounding box center [483, 20] width 652 height 15
click at [141, 14] on div "Filters" at bounding box center [72, 13] width 144 height 26
click at [136, 13] on button at bounding box center [133, 12] width 16 height 15
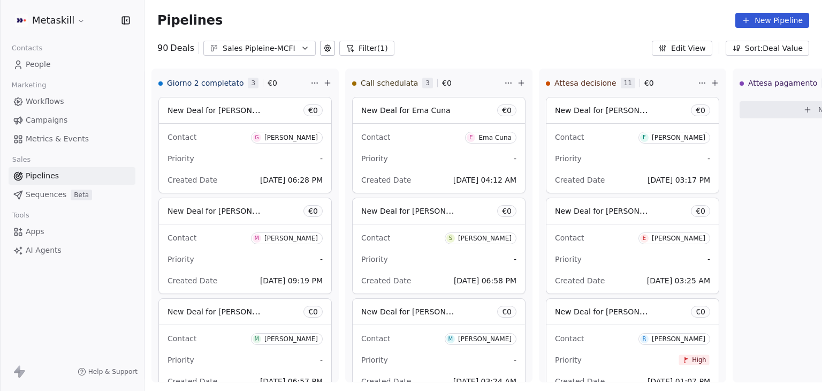
click at [48, 26] on html "Metaskill Contacts People Marketing Workflows Campaigns Metrics & Events Sales …" at bounding box center [411, 195] width 822 height 391
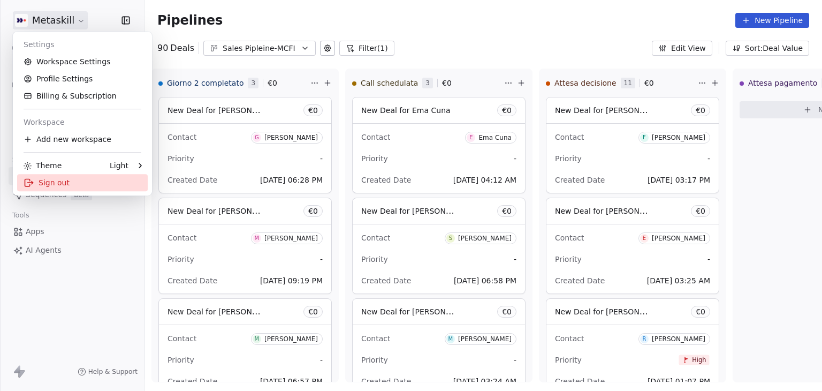
click at [50, 185] on div "Sign out" at bounding box center [82, 182] width 131 height 17
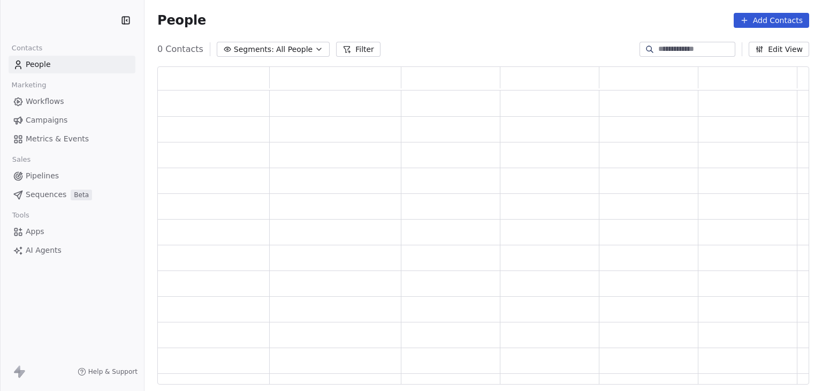
scroll to position [309, 643]
click at [33, 179] on span "Pipelines" at bounding box center [42, 175] width 33 height 11
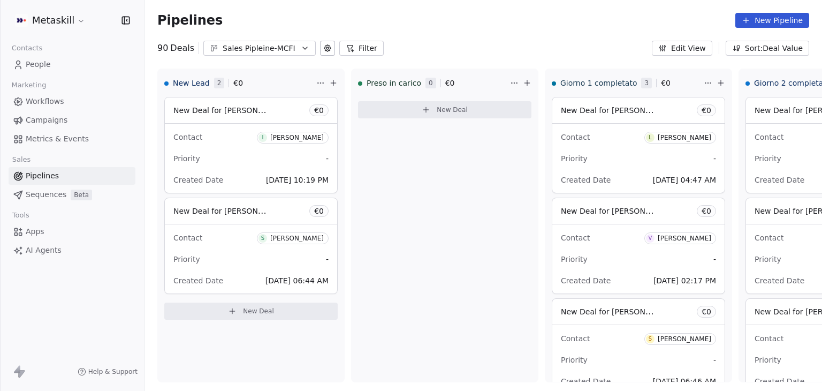
click at [354, 51] on button "Filter" at bounding box center [361, 48] width 44 height 15
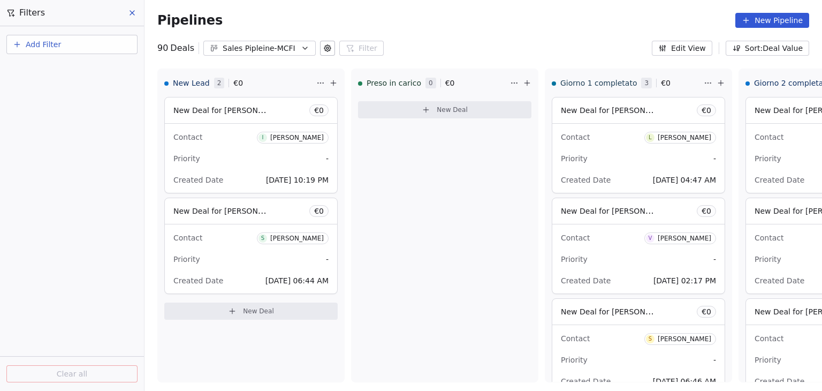
click at [132, 13] on icon at bounding box center [132, 13] width 9 height 9
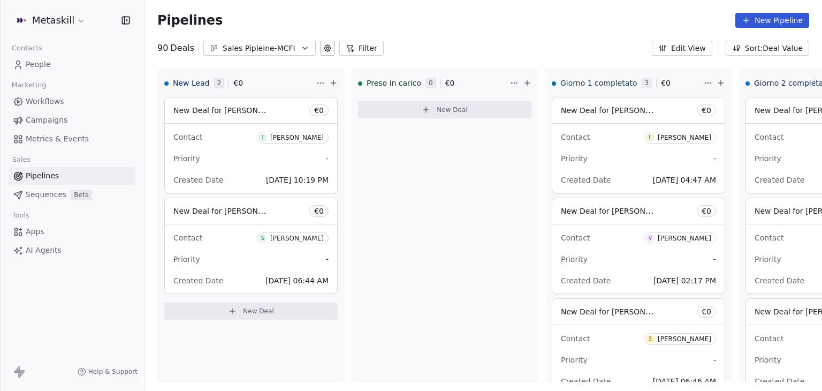
click at [448, 43] on div "90 Deals Sales Pipleine-MCFI Filter Edit View Sort: Deal Value" at bounding box center [482, 48] width 677 height 15
click at [39, 21] on html "Metaskill Contacts People Marketing Workflows Campaigns Metrics & Events Sales …" at bounding box center [411, 195] width 822 height 391
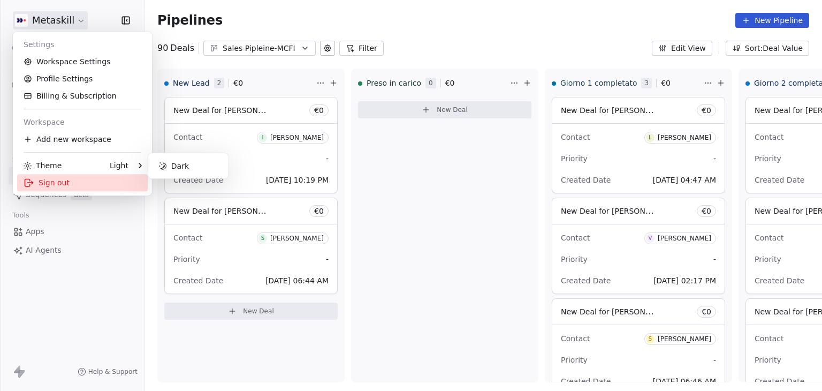
click at [46, 181] on div "Sign out" at bounding box center [82, 182] width 131 height 17
